Goal: Book appointment/travel/reservation

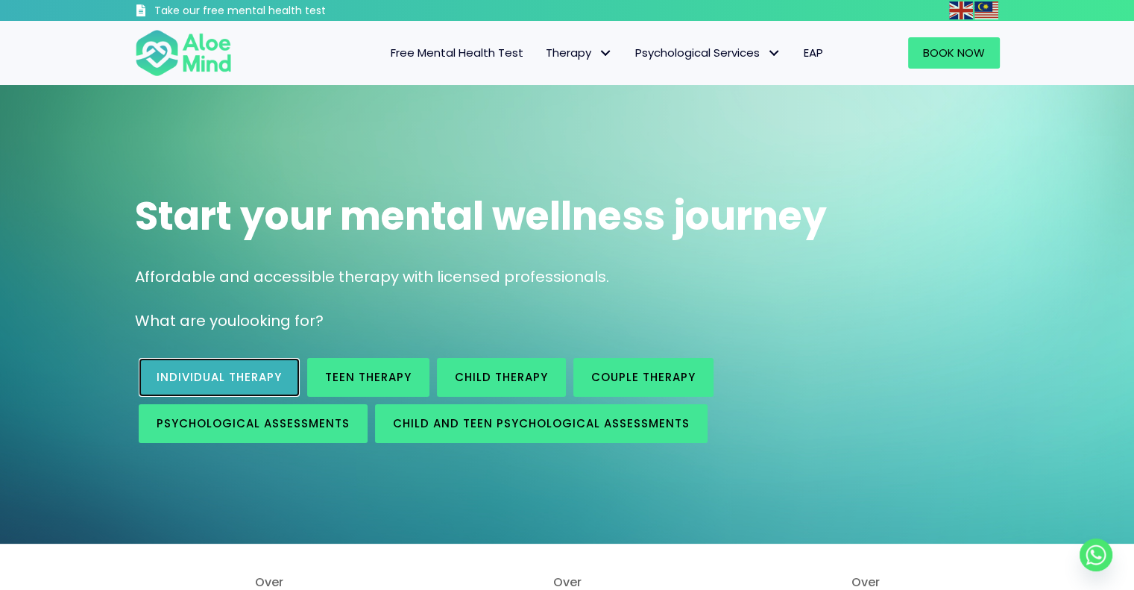
click at [259, 388] on link "Individual therapy" at bounding box center [219, 377] width 161 height 39
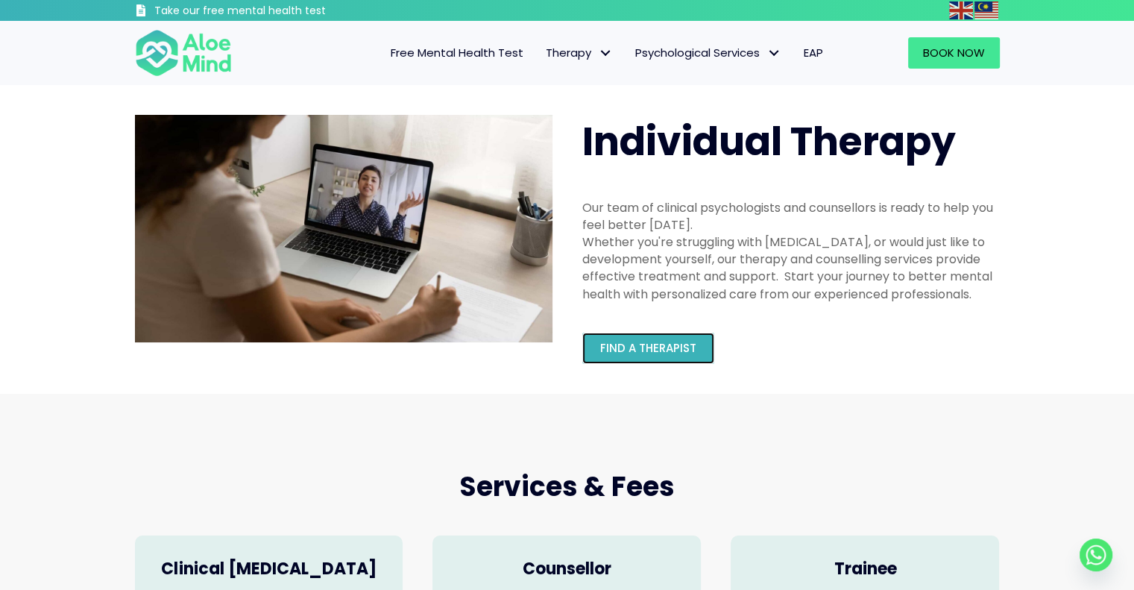
click at [649, 345] on span "Find a therapist" at bounding box center [648, 348] width 96 height 16
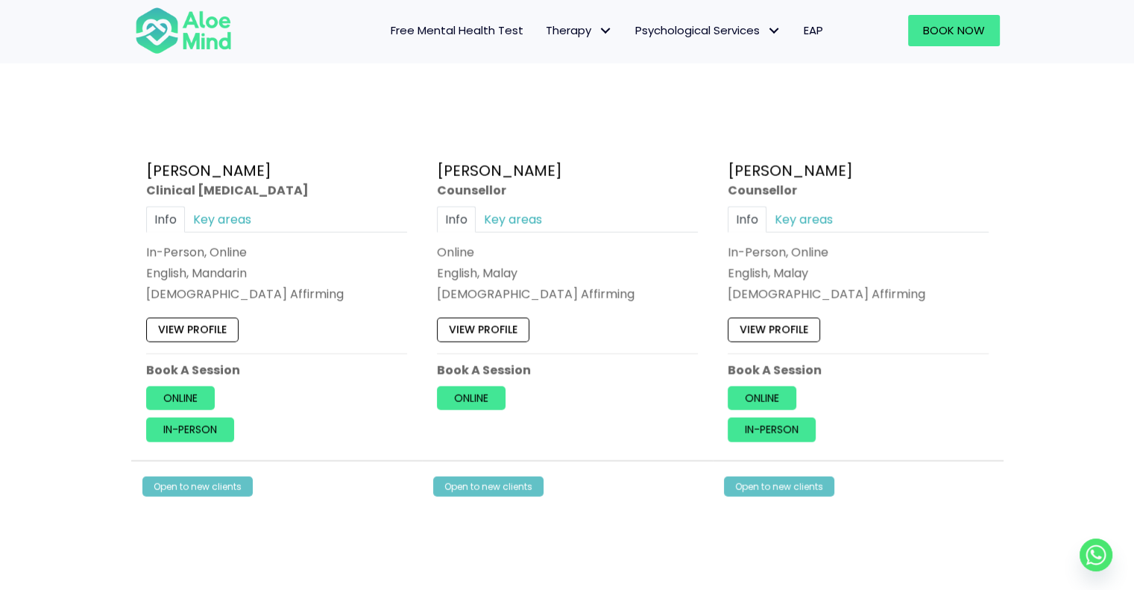
scroll to position [3700, 0]
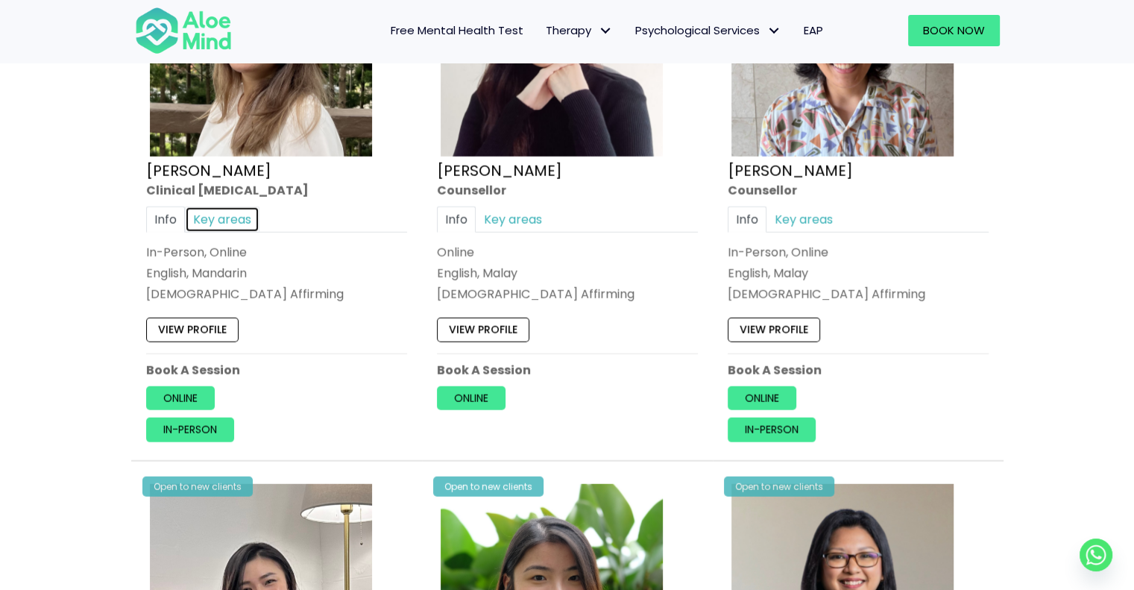
click at [224, 206] on link "Key areas" at bounding box center [222, 219] width 75 height 26
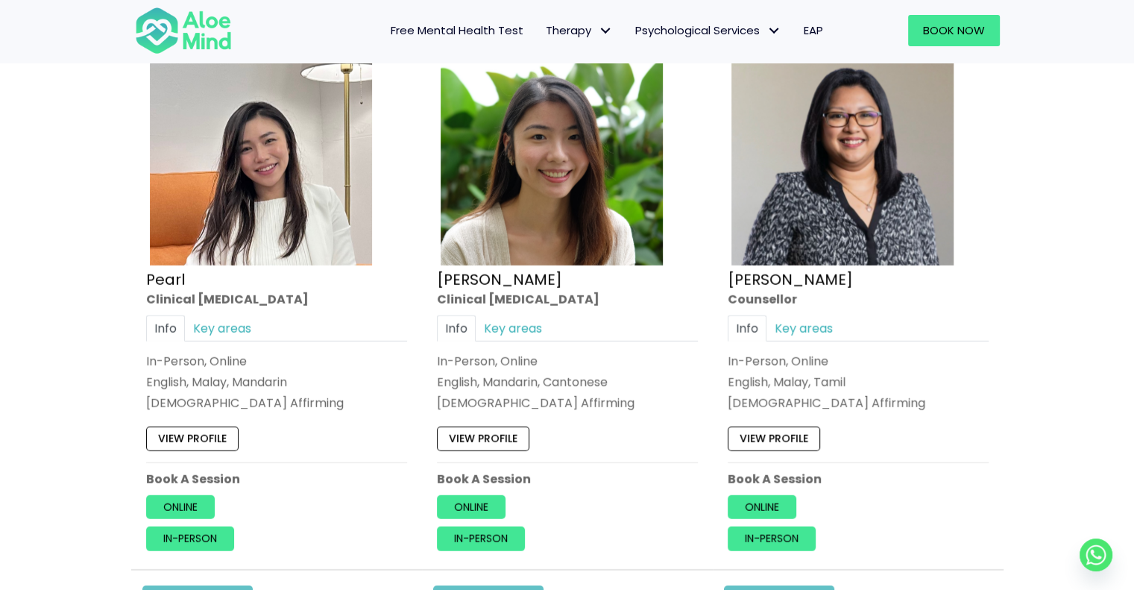
scroll to position [4254, 0]
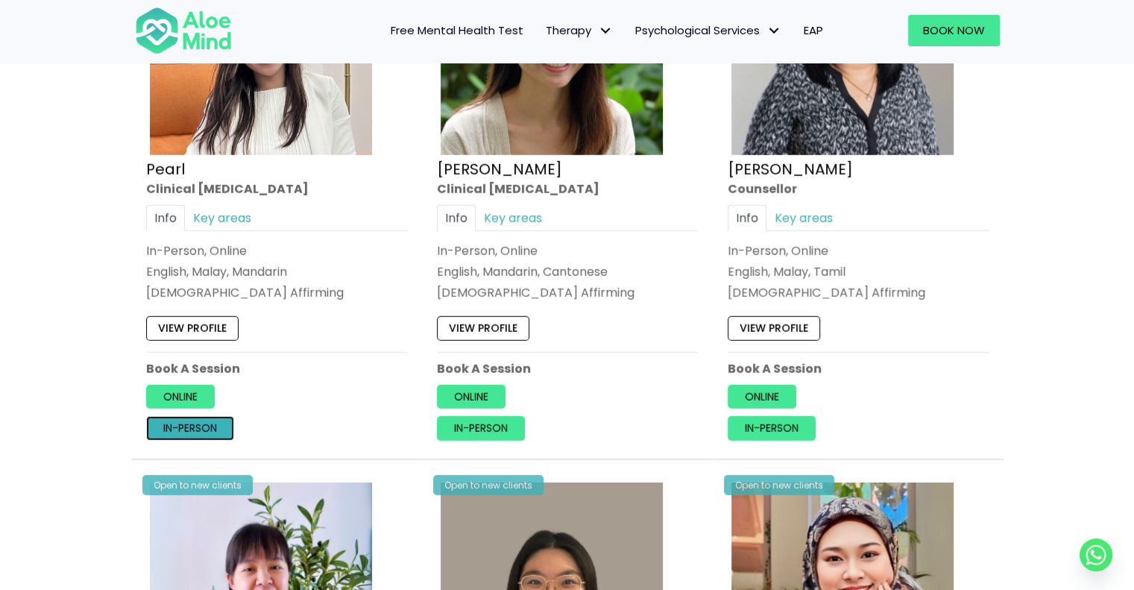
click at [214, 421] on link "In-person" at bounding box center [190, 428] width 88 height 24
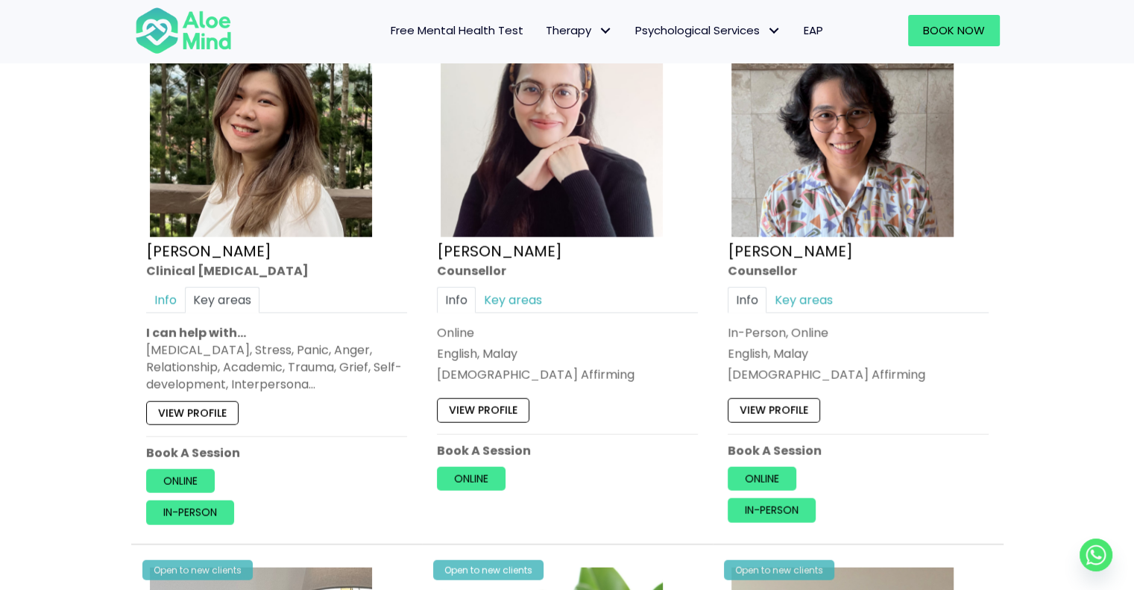
scroll to position [3621, 0]
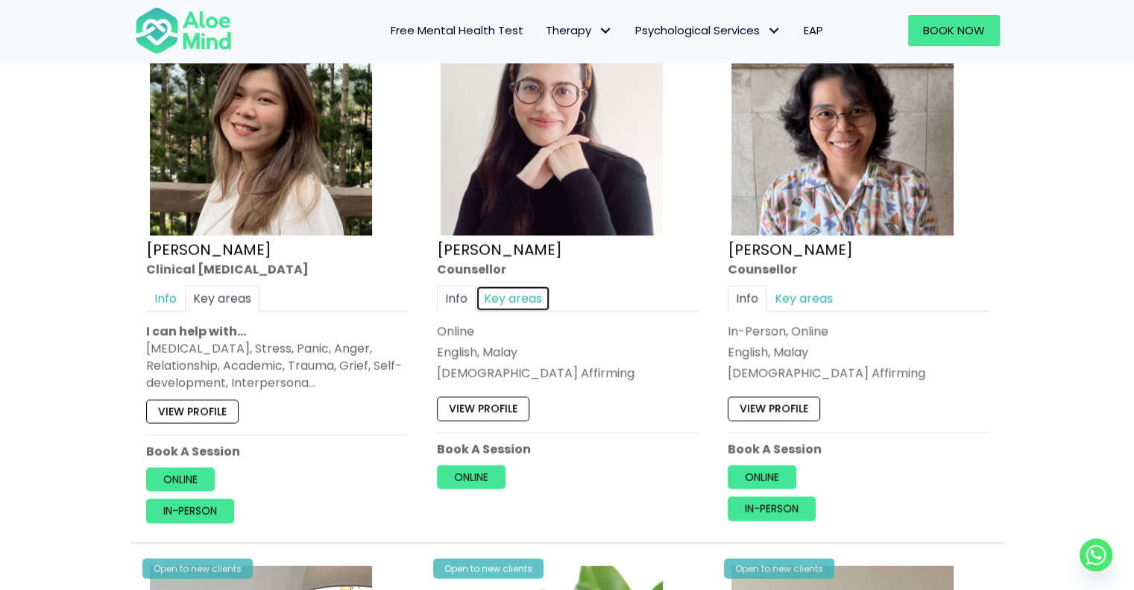
click at [507, 291] on link "Key areas" at bounding box center [513, 299] width 75 height 26
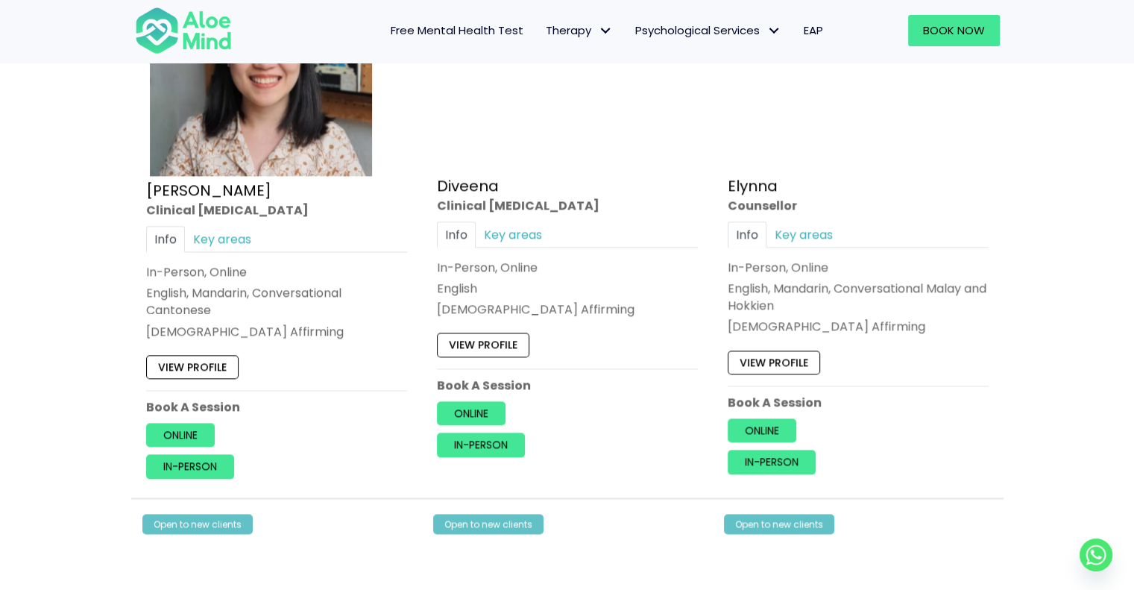
scroll to position [1998, 0]
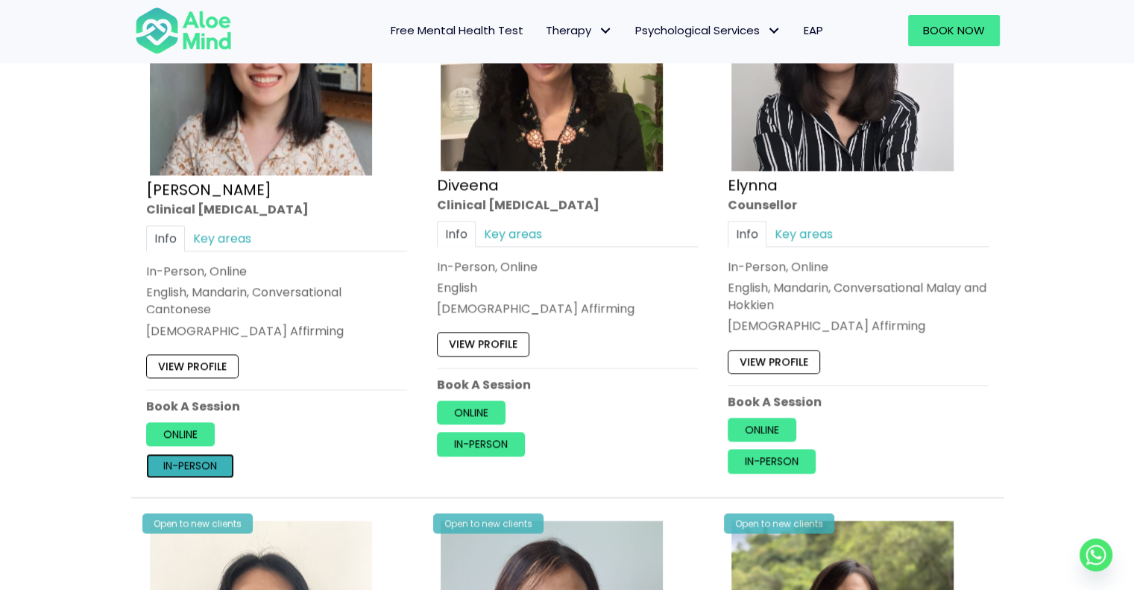
click at [214, 464] on link "In-person" at bounding box center [190, 465] width 88 height 24
